Goal: Information Seeking & Learning: Learn about a topic

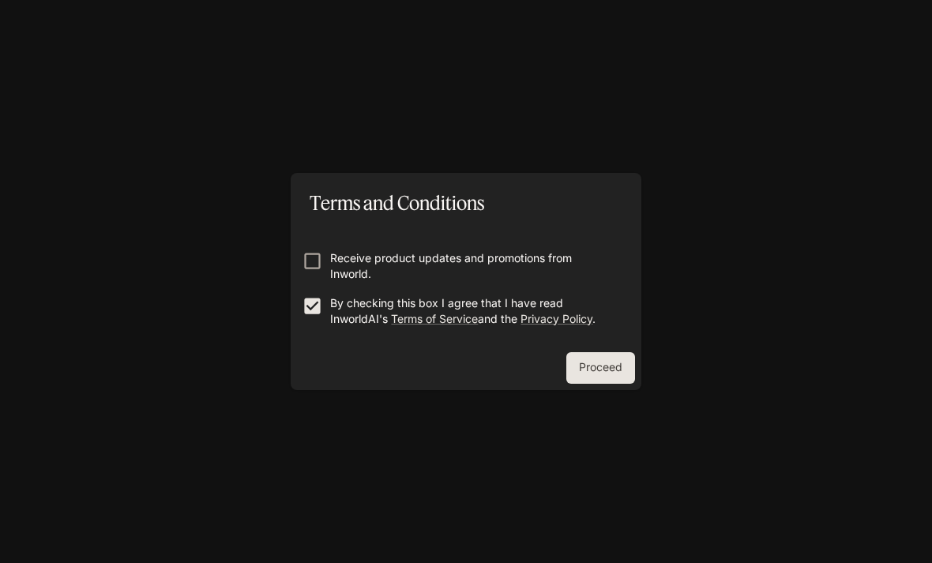
click at [622, 366] on button "Proceed" at bounding box center [600, 368] width 69 height 32
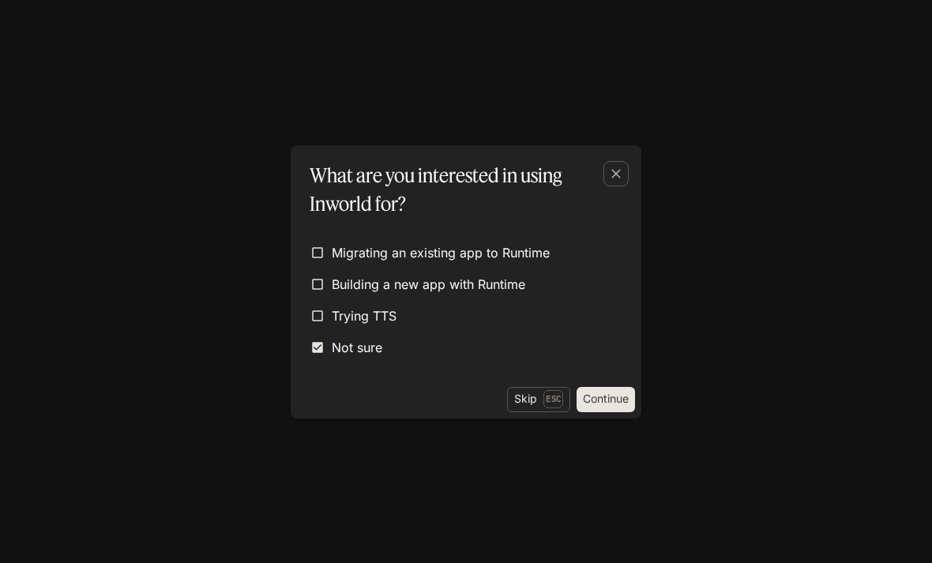
click at [619, 395] on button "Continue" at bounding box center [606, 399] width 58 height 25
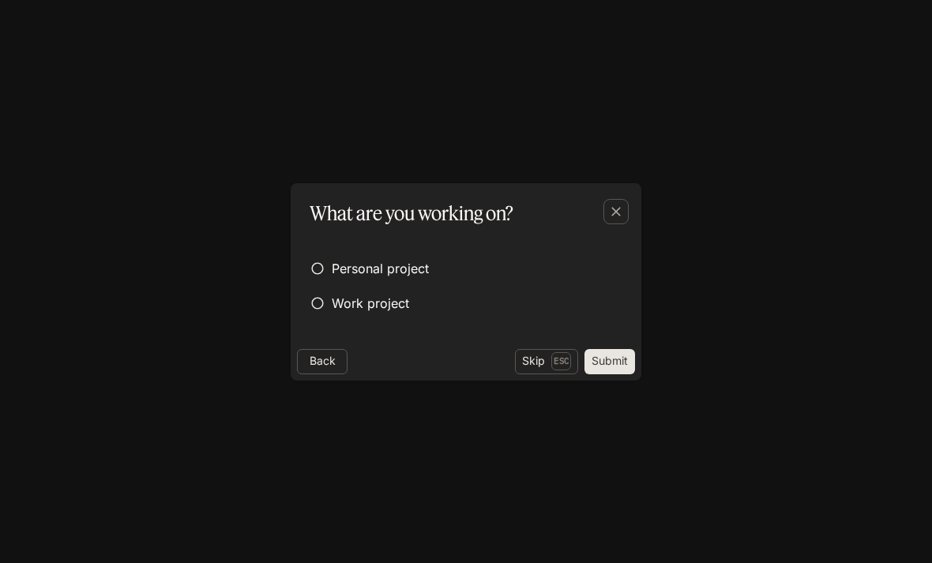
click at [539, 359] on button "Skip Esc" at bounding box center [546, 361] width 63 height 25
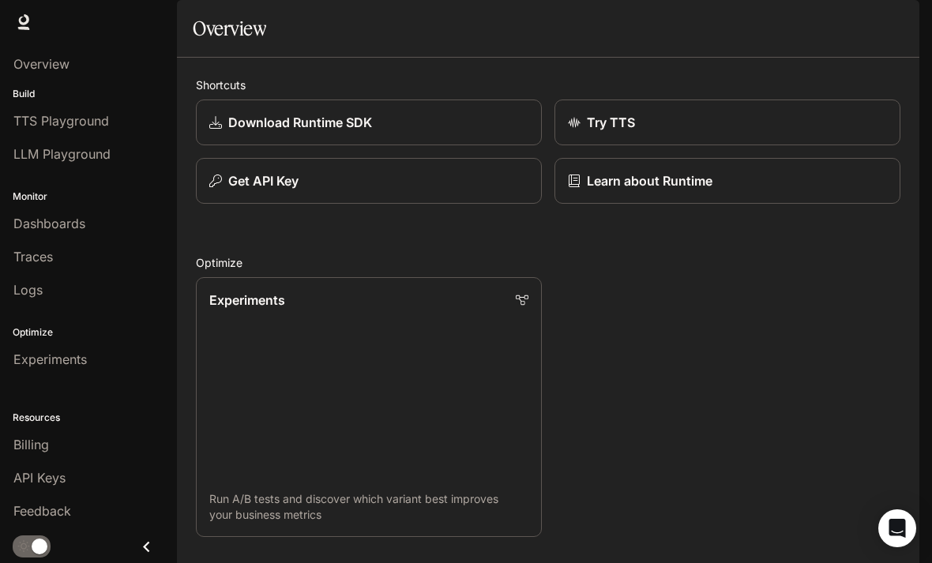
click at [689, 132] on div "Try TTS" at bounding box center [727, 122] width 319 height 19
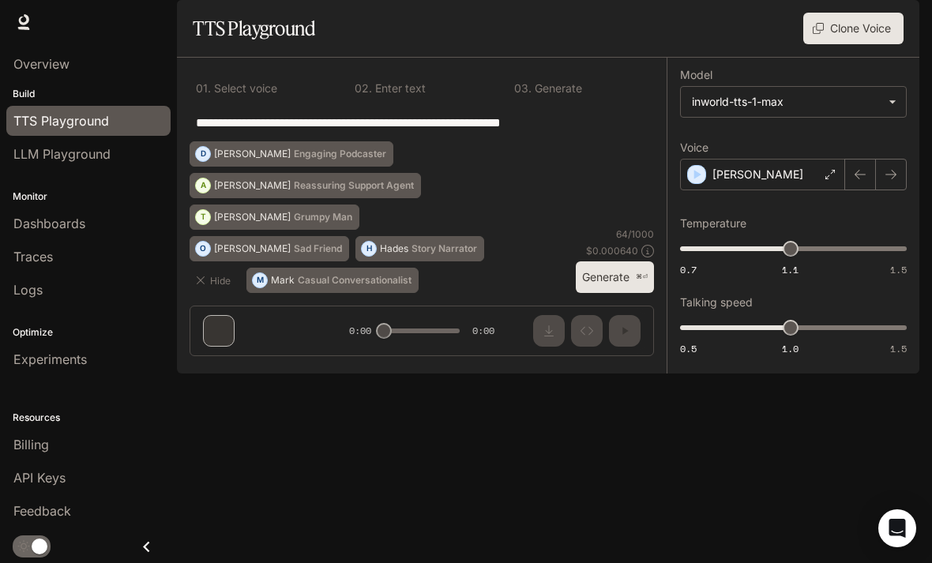
click at [831, 21] on span "Documentation" at bounding box center [827, 23] width 78 height 20
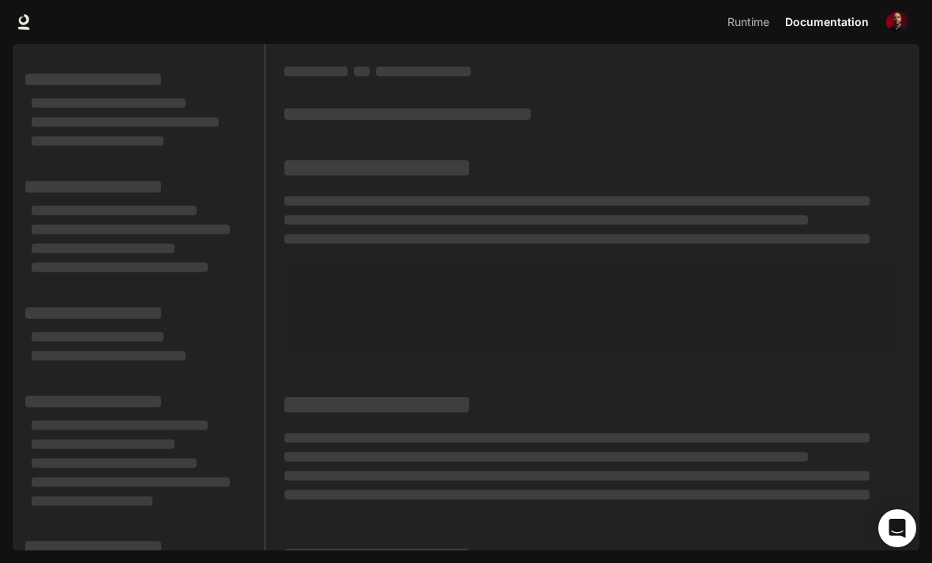
click at [744, 28] on span "Runtime" at bounding box center [749, 23] width 42 height 20
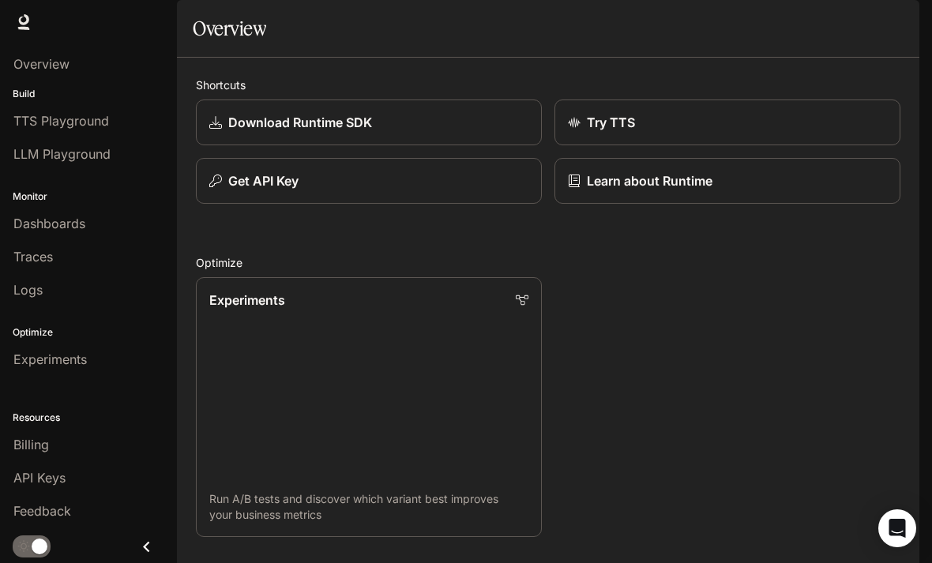
click at [747, 28] on span "Runtime" at bounding box center [748, 23] width 45 height 20
click at [54, 69] on span "Overview" at bounding box center [41, 64] width 56 height 19
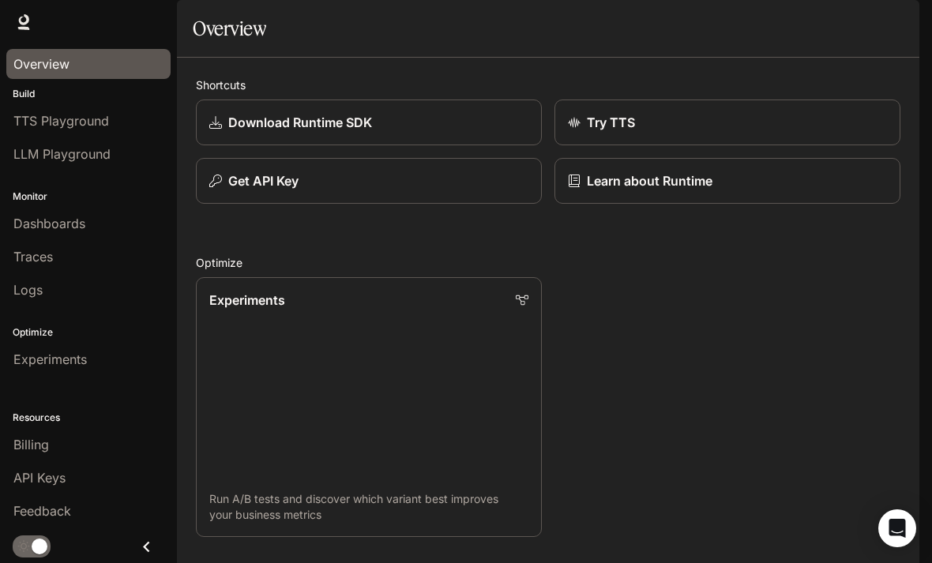
click at [51, 63] on span "Overview" at bounding box center [41, 64] width 56 height 19
click at [51, 62] on span "Overview" at bounding box center [41, 64] width 56 height 19
click at [28, 20] on icon at bounding box center [24, 19] width 10 height 11
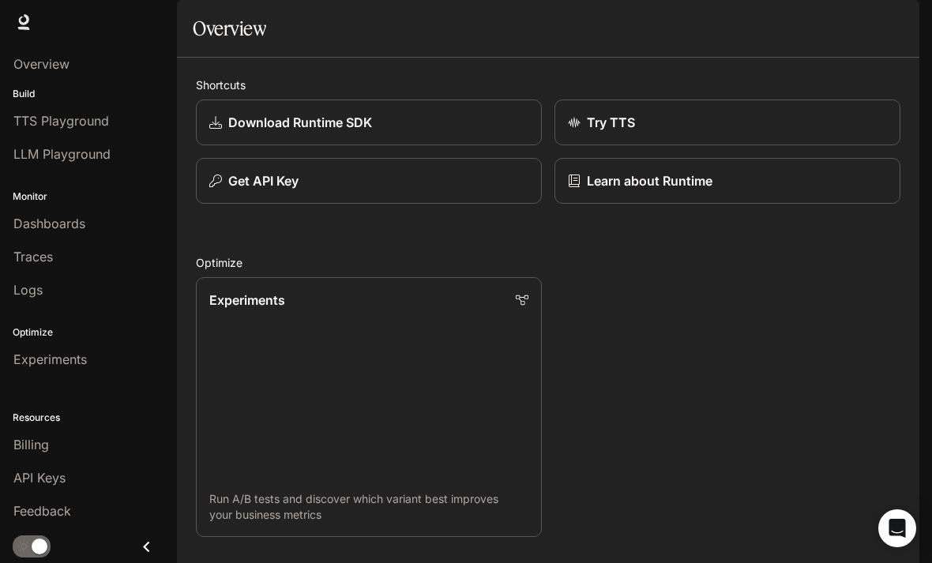
scroll to position [112, 0]
click at [391, 277] on link "Experiments Run A/B tests and discover which variant best improves your busines…" at bounding box center [369, 407] width 346 height 260
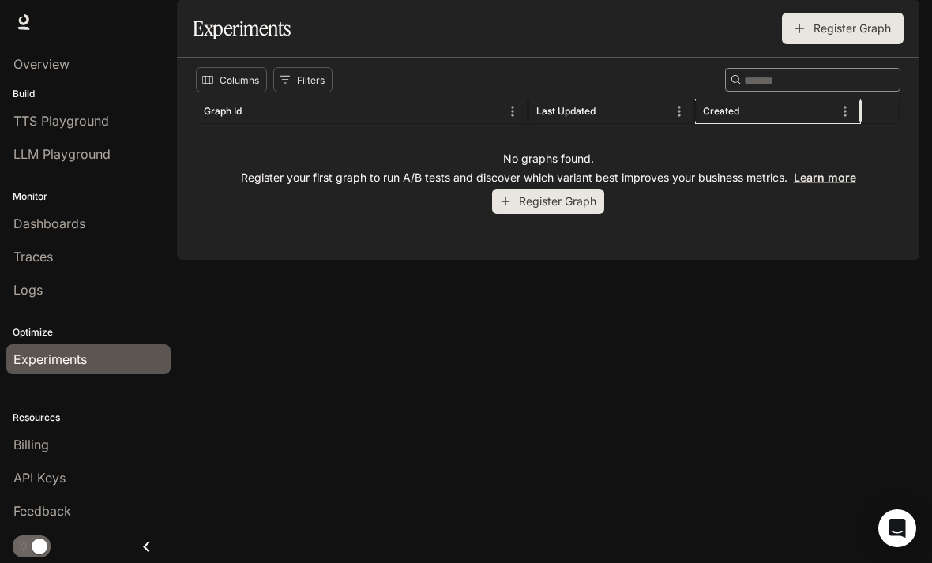
click at [732, 117] on div "Created" at bounding box center [721, 111] width 36 height 12
click at [28, 260] on span "Traces" at bounding box center [33, 256] width 40 height 19
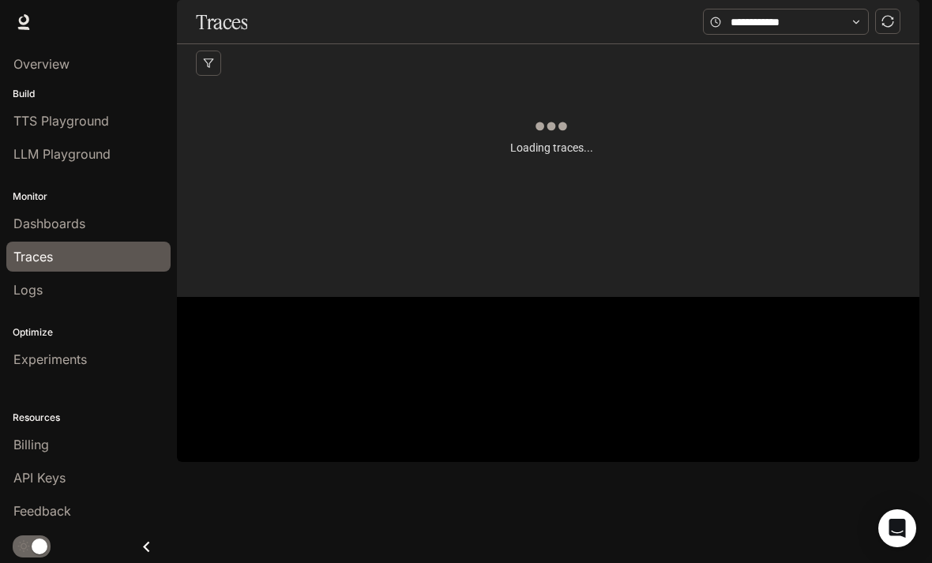
click at [30, 224] on span "Dashboards" at bounding box center [49, 223] width 72 height 19
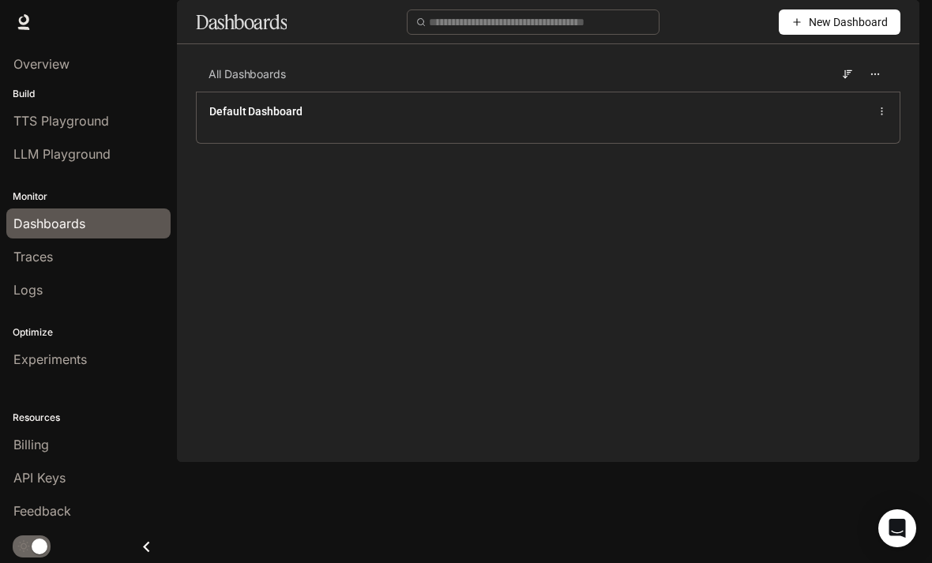
click at [25, 157] on span "LLM Playground" at bounding box center [61, 154] width 97 height 19
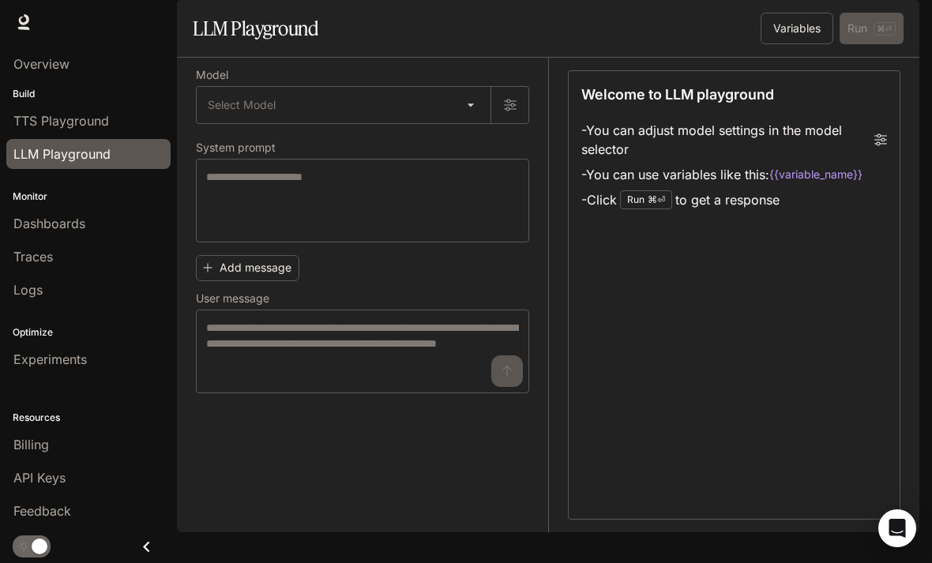
click at [470, 145] on body "Skip to main content Runtime Runtime Documentation Documentation Portal Overvie…" at bounding box center [466, 281] width 932 height 563
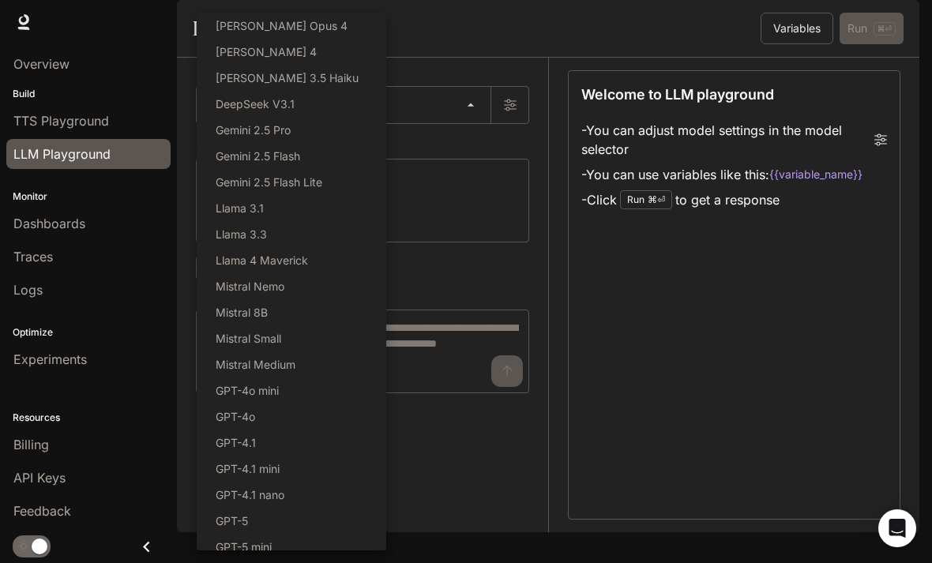
click at [485, 73] on div at bounding box center [466, 281] width 932 height 563
